Goal: Check status: Check status

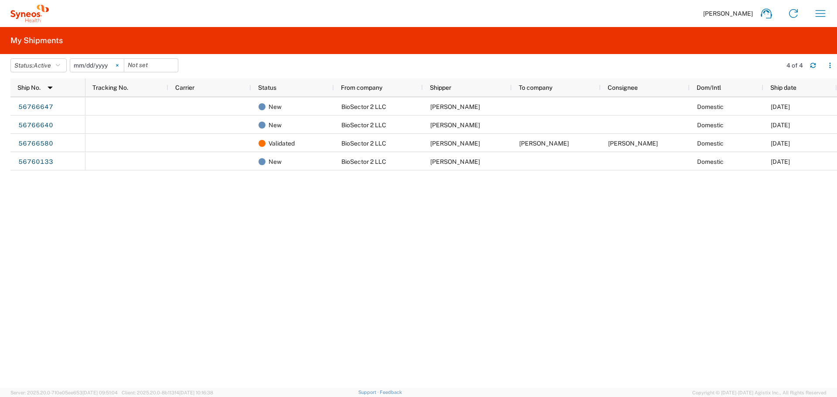
click at [124, 61] on svg-icon at bounding box center [117, 65] width 13 height 13
click at [50, 65] on span "Active" at bounding box center [42, 65] width 17 height 7
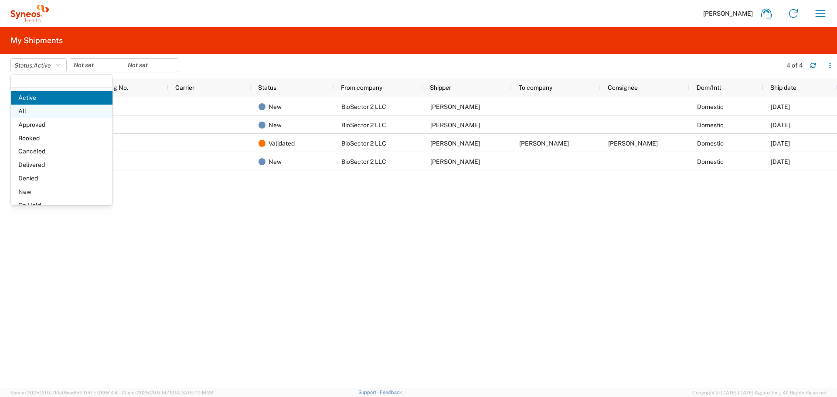
click at [38, 109] on span "All" at bounding box center [62, 112] width 102 height 14
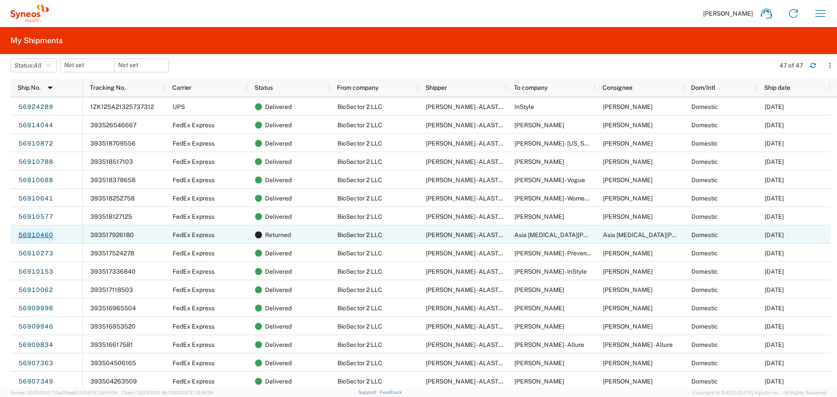
click at [31, 235] on link "56910460" at bounding box center [36, 235] width 36 height 14
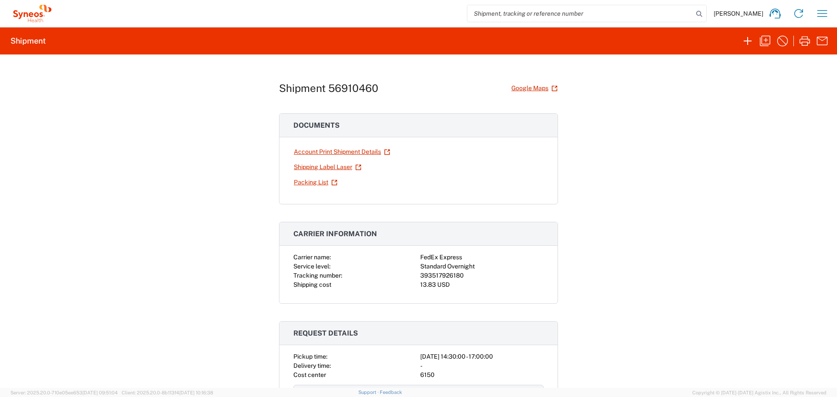
click at [454, 279] on div "393517926180" at bounding box center [481, 275] width 123 height 9
copy div "393517926180"
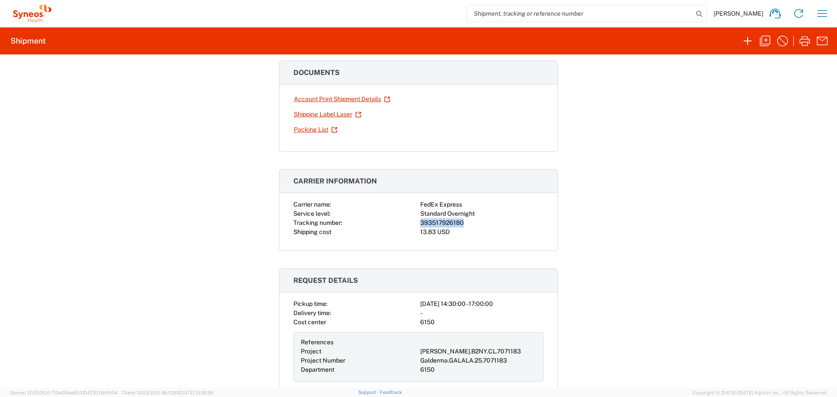
scroll to position [27, 0]
